Goal: Navigation & Orientation: Find specific page/section

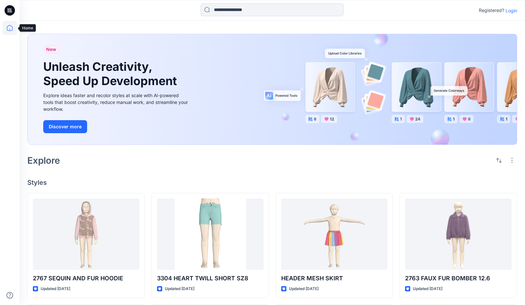
click at [9, 25] on icon at bounding box center [10, 28] width 14 height 14
click at [511, 9] on p "Login" at bounding box center [512, 10] width 12 height 7
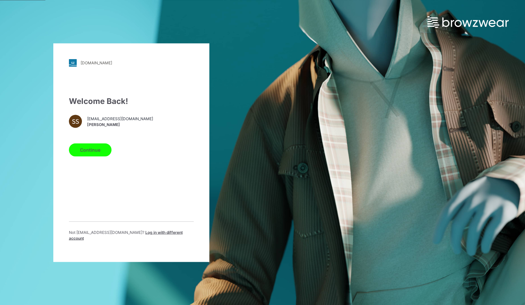
click at [94, 153] on button "Continue" at bounding box center [90, 149] width 43 height 13
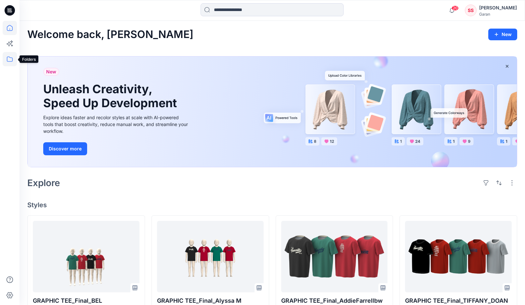
click at [10, 61] on icon at bounding box center [10, 59] width 14 height 14
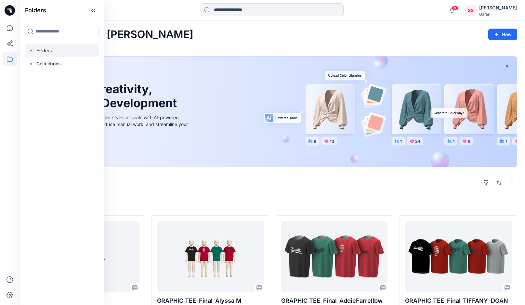
click at [58, 48] on div at bounding box center [62, 50] width 74 height 13
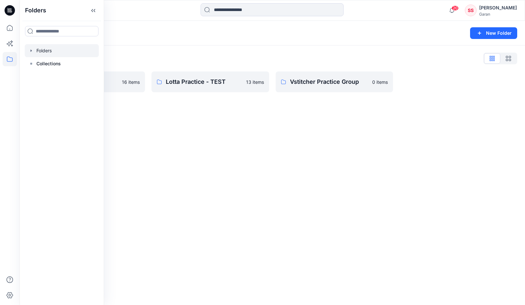
click at [226, 149] on div "Folders New Folder Folders List 3D TRAINING 16 items Lotta Practice - TEST 13 i…" at bounding box center [273, 163] width 506 height 285
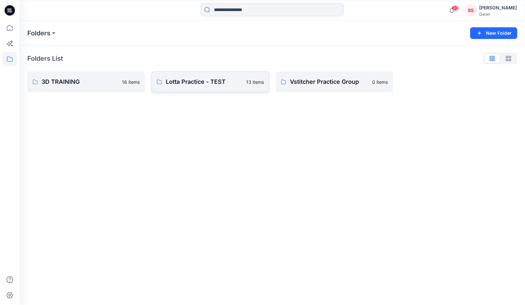
click at [200, 80] on p "Lotta Practice - TEST" at bounding box center [204, 81] width 76 height 9
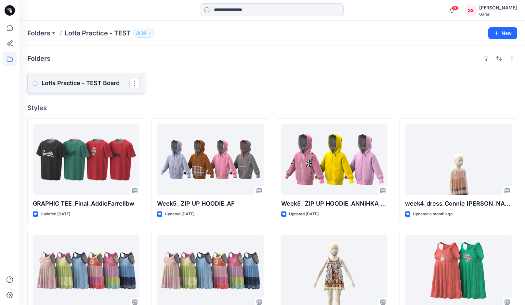
click at [42, 83] on p "Lotta Practice - TEST Board" at bounding box center [86, 83] width 88 height 9
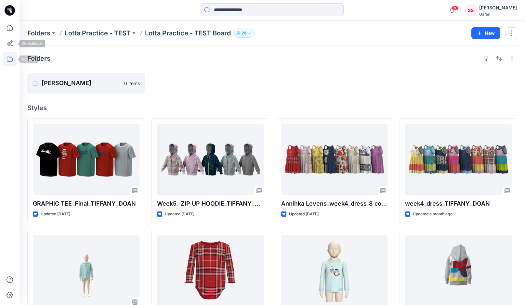
click at [10, 60] on icon at bounding box center [10, 59] width 14 height 14
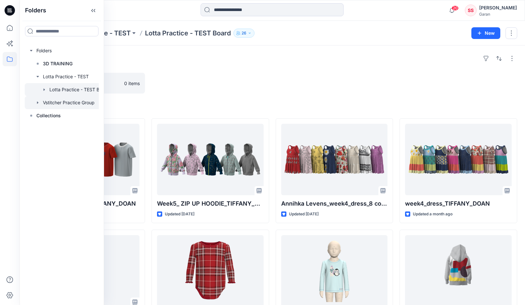
click at [60, 105] on div at bounding box center [69, 102] width 88 height 13
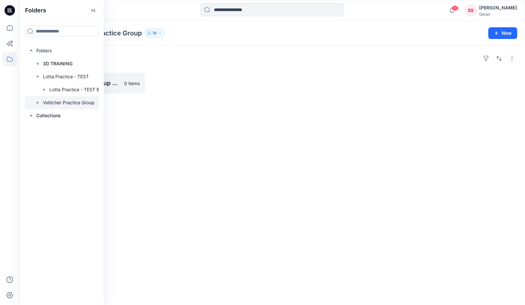
click at [179, 149] on div "Folders Vstitcher Practice Group Board 0 items" at bounding box center [273, 176] width 506 height 260
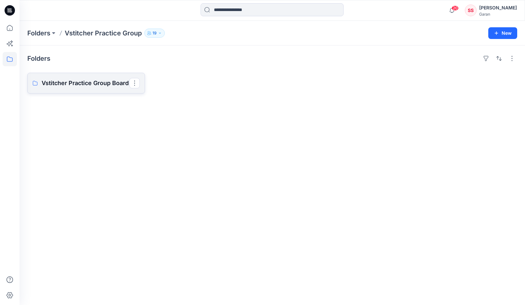
click at [105, 85] on p "Vstitcher Practice Group Board" at bounding box center [86, 83] width 88 height 9
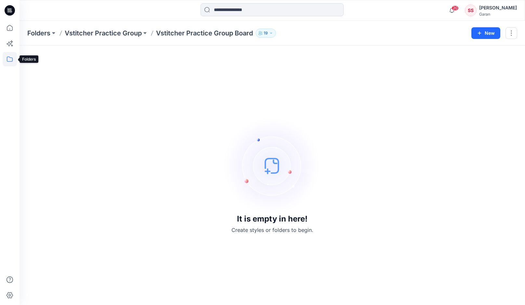
click at [8, 59] on icon at bounding box center [10, 59] width 14 height 14
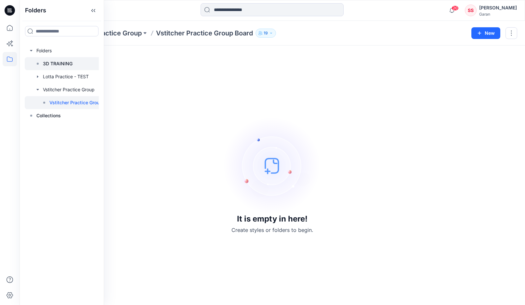
click at [57, 64] on p "3D TRAINING" at bounding box center [58, 64] width 30 height 8
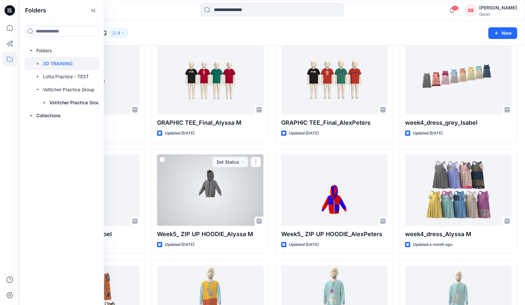
scroll to position [30, 0]
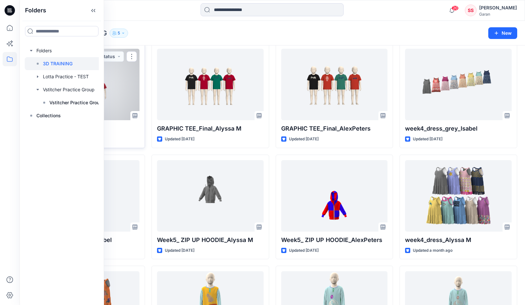
click at [132, 141] on div "Updated [DATE]" at bounding box center [86, 139] width 107 height 7
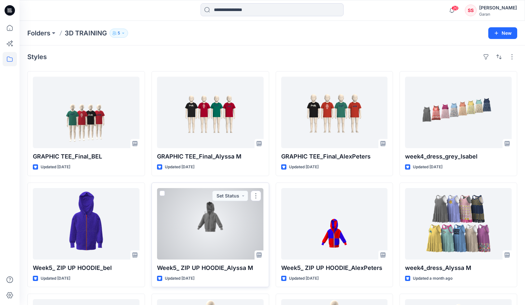
scroll to position [0, 0]
